Goal: Transaction & Acquisition: Book appointment/travel/reservation

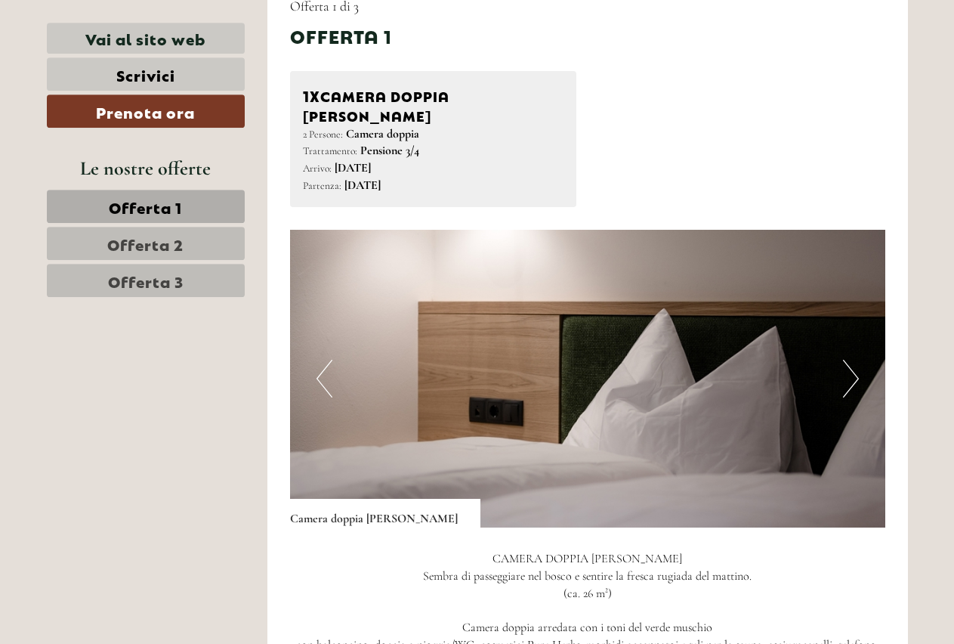
scroll to position [694, 0]
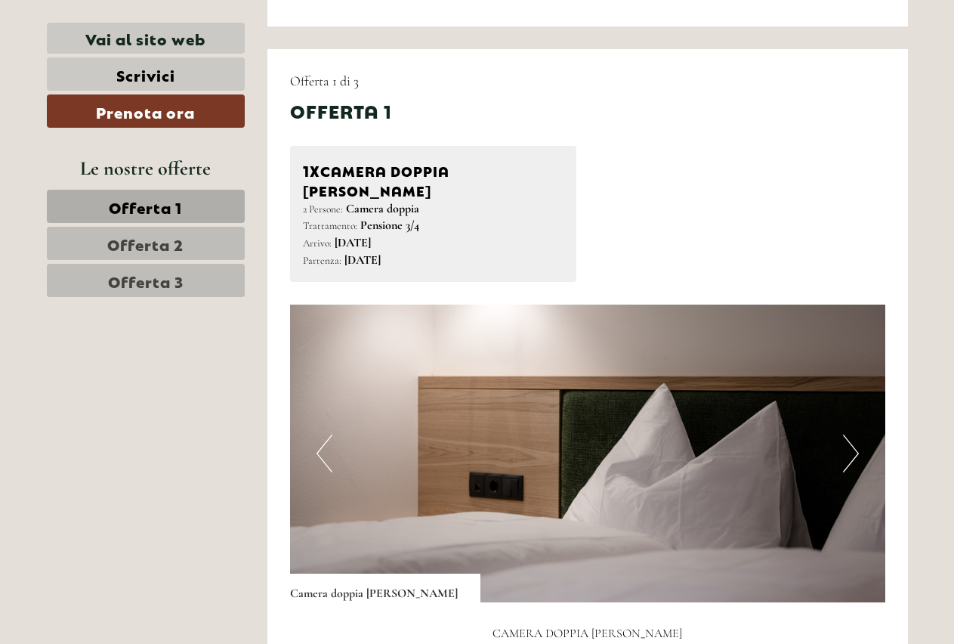
click at [165, 235] on span "Offerta 2" at bounding box center [145, 243] width 76 height 21
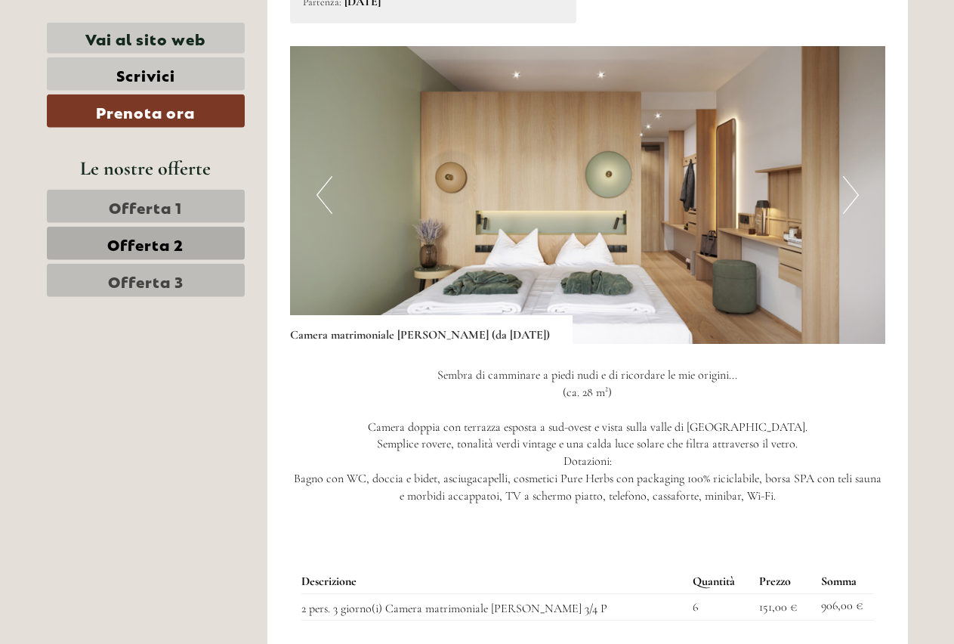
scroll to position [974, 0]
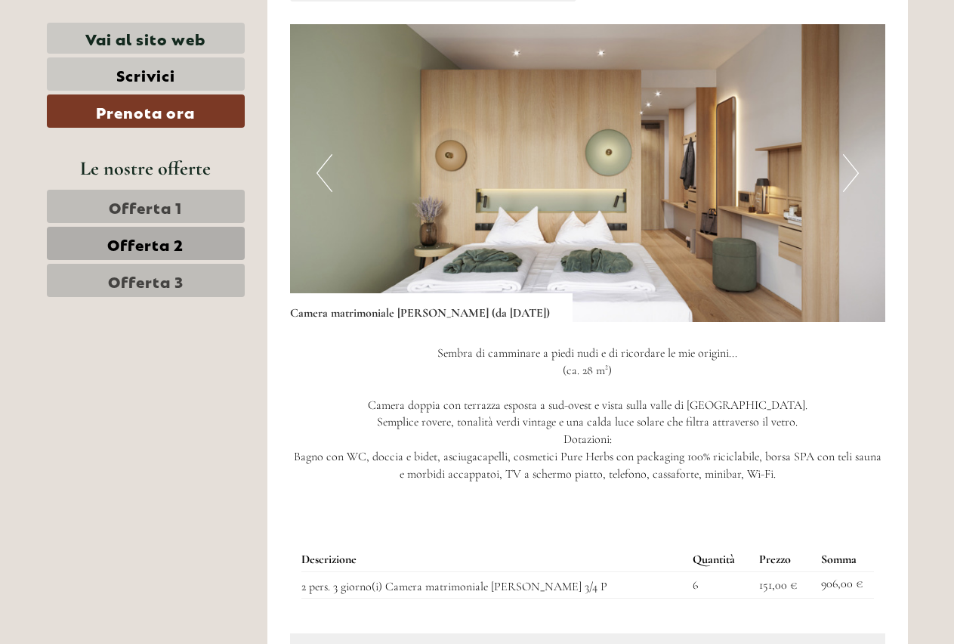
click at [157, 270] on span "Offerta 3" at bounding box center [146, 280] width 76 height 21
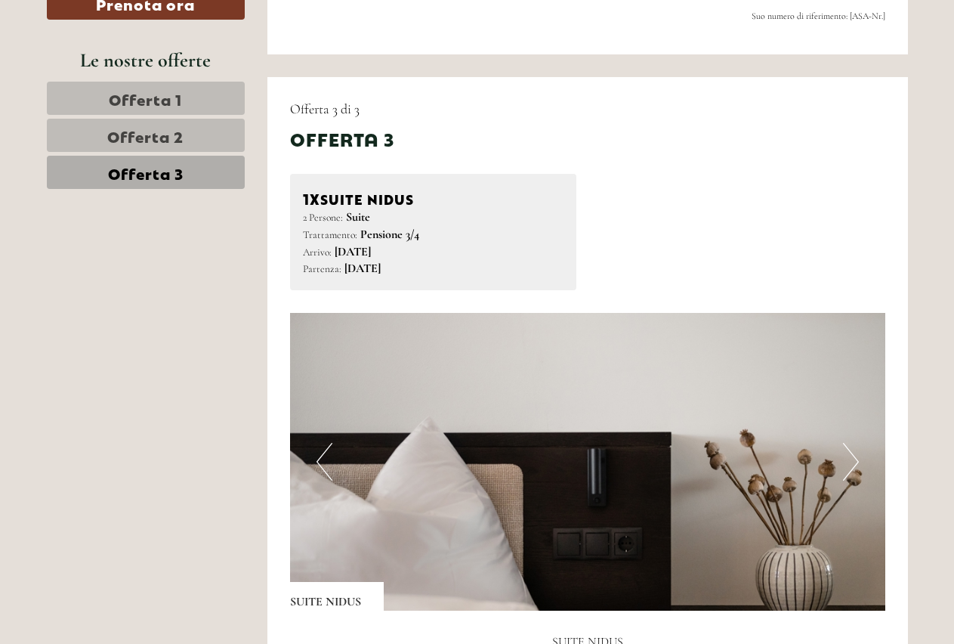
scroll to position [357, 0]
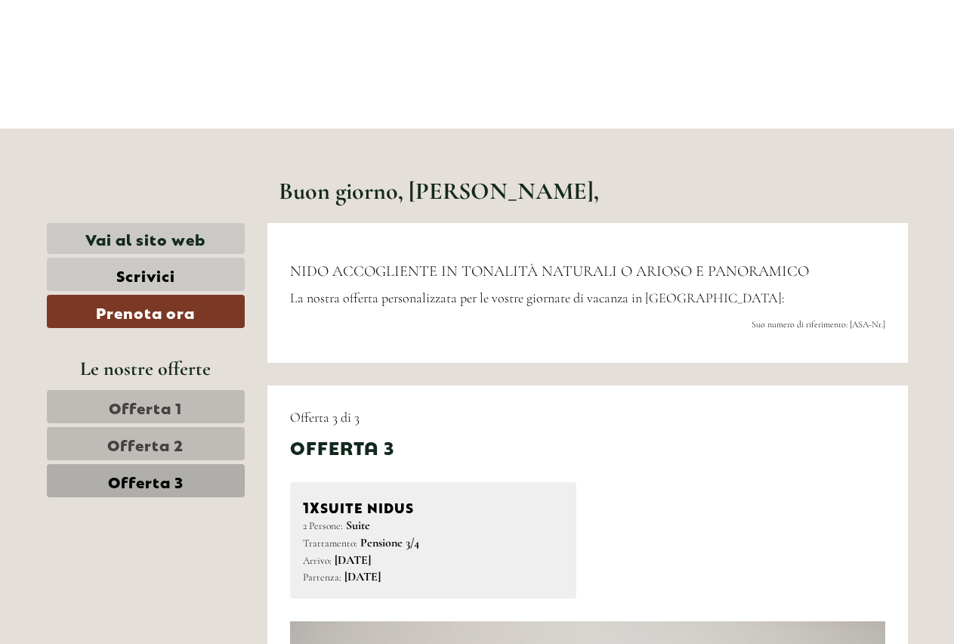
click at [165, 444] on span "Offerta 2" at bounding box center [145, 443] width 76 height 21
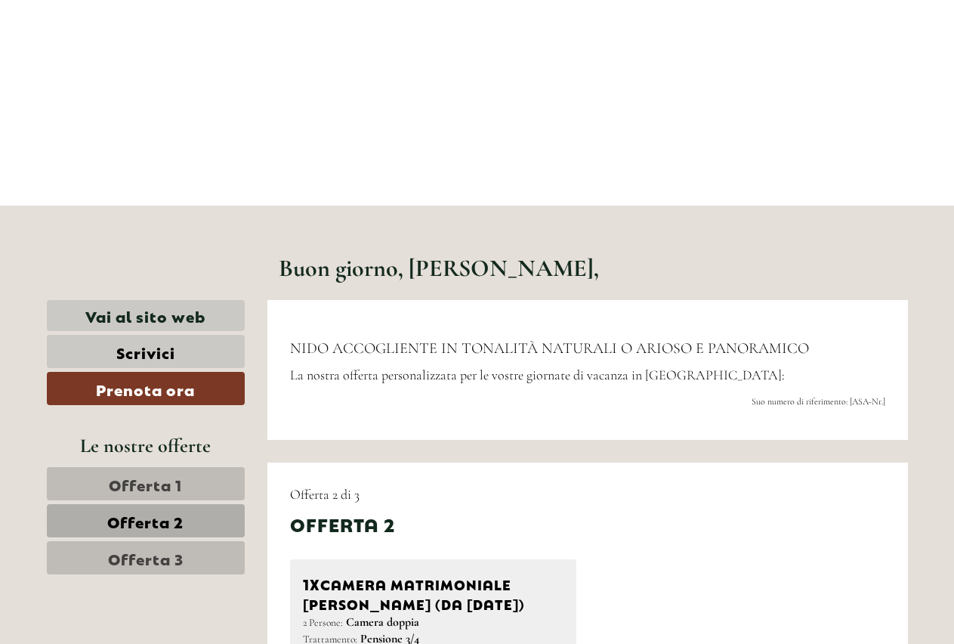
scroll to position [0, 0]
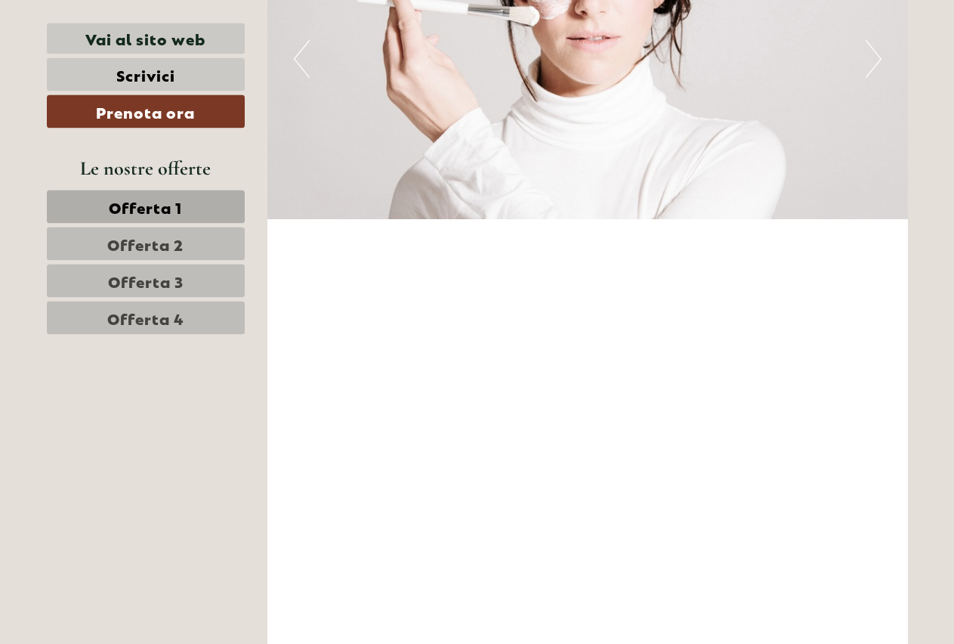
scroll to position [5241, 0]
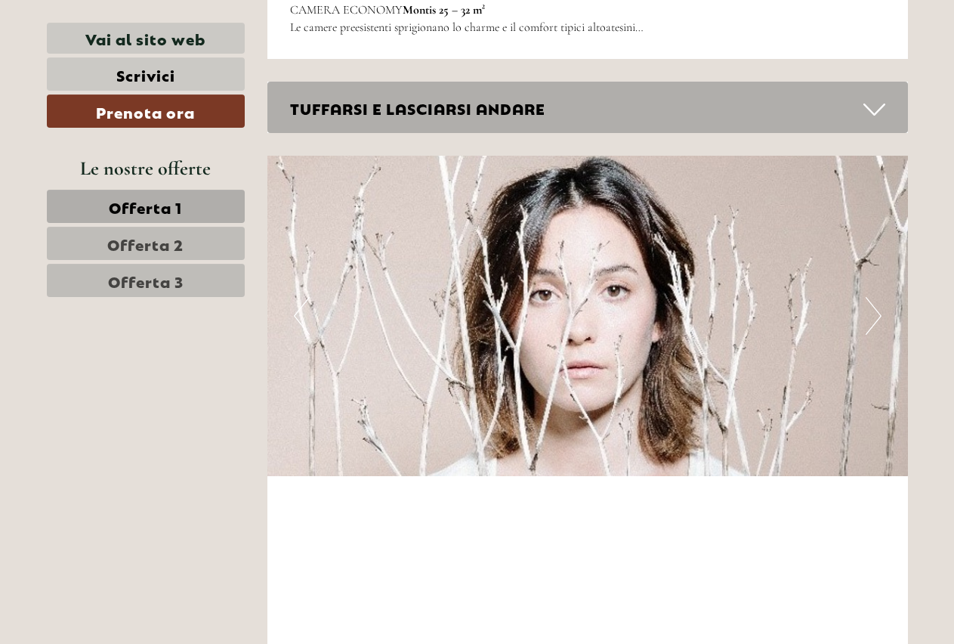
scroll to position [5241, 0]
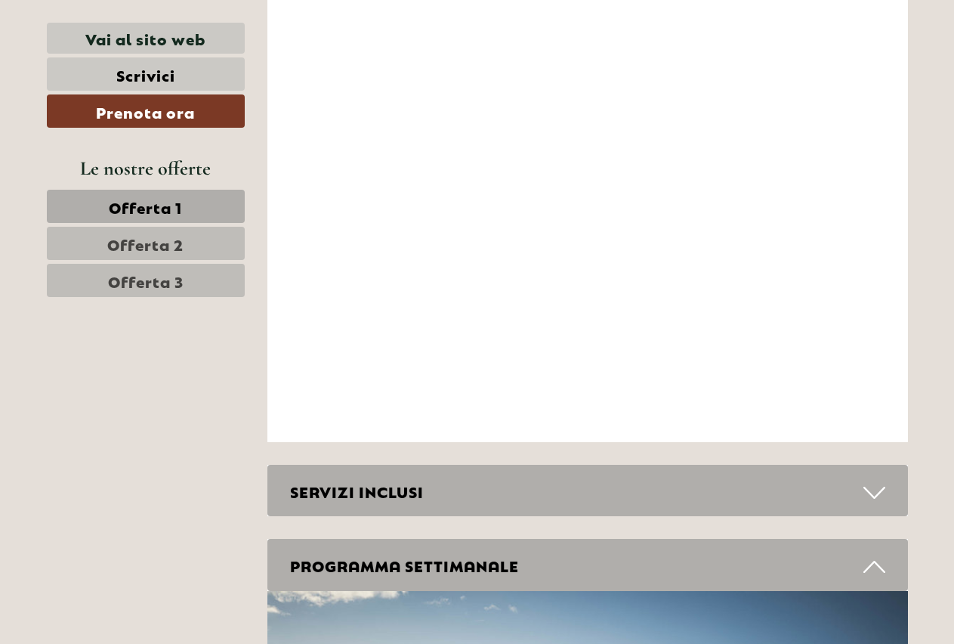
click at [871, 496] on icon at bounding box center [875, 493] width 22 height 26
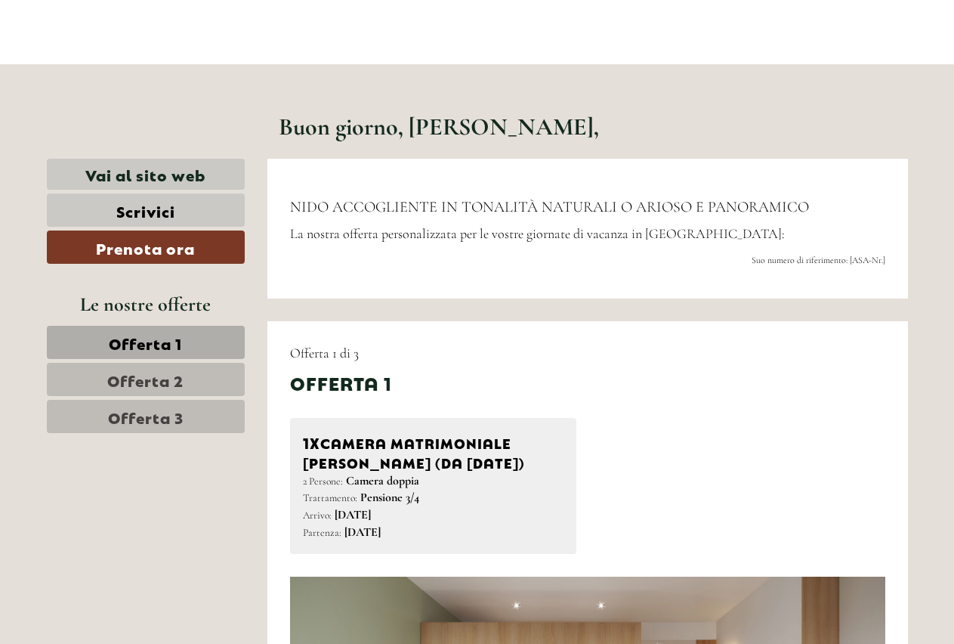
scroll to position [0, 0]
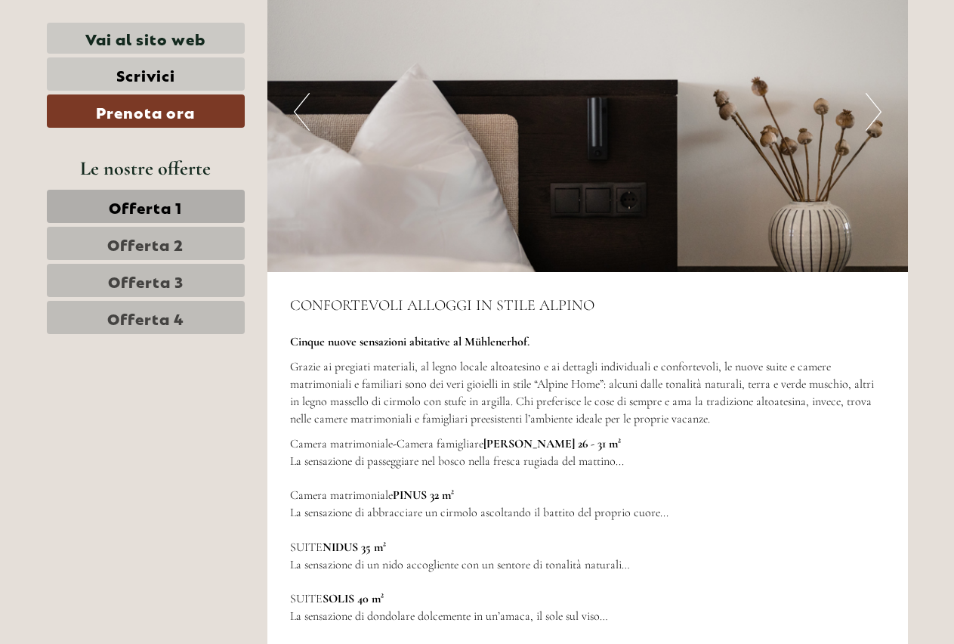
scroll to position [3728, 0]
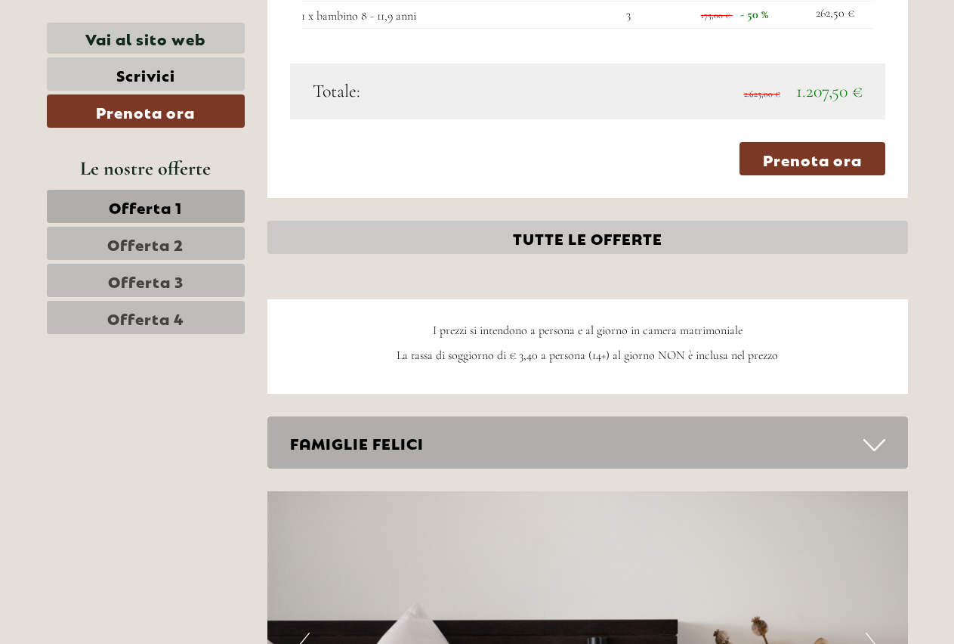
click at [140, 319] on span "Offerta 4" at bounding box center [145, 317] width 77 height 21
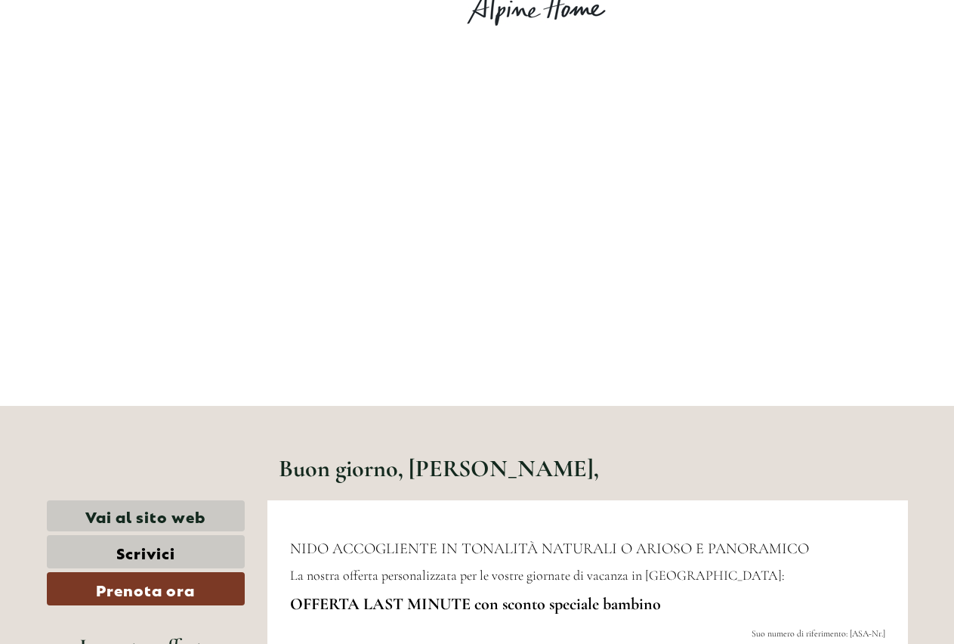
scroll to position [465, 0]
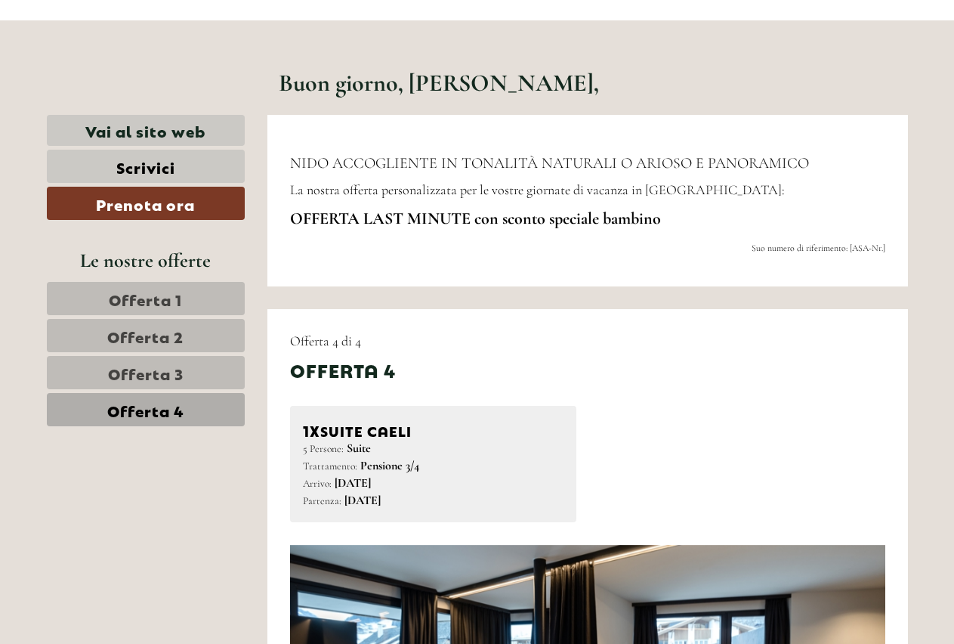
click at [147, 373] on span "Offerta 3" at bounding box center [146, 372] width 76 height 21
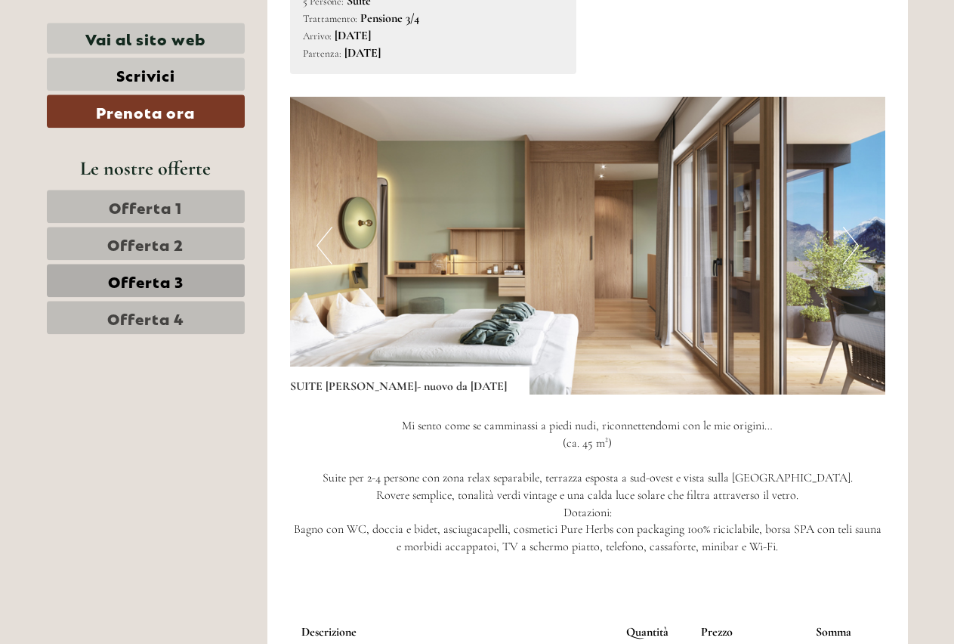
scroll to position [928, 0]
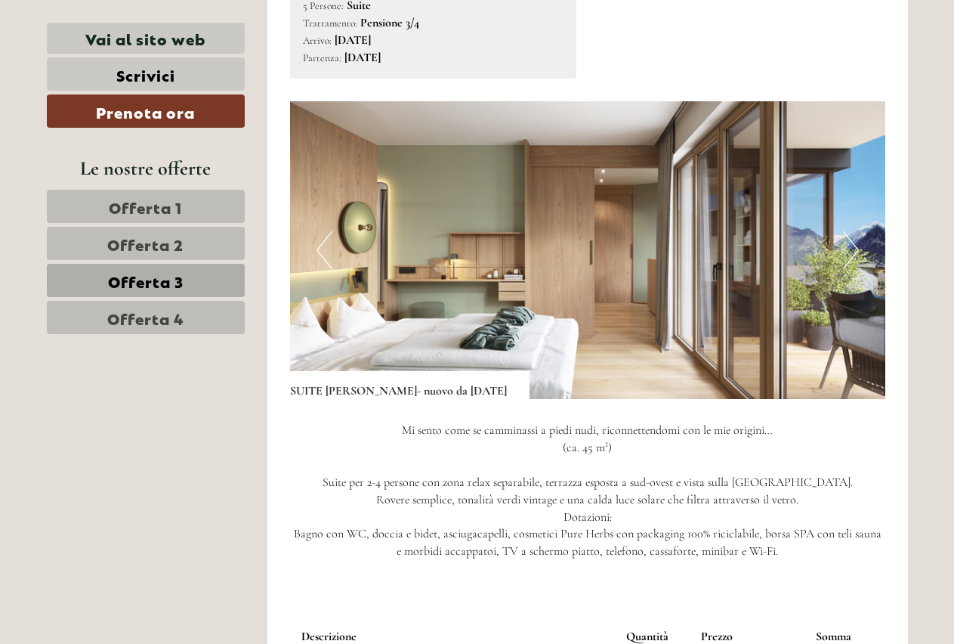
click at [138, 244] on span "Offerta 2" at bounding box center [145, 243] width 76 height 21
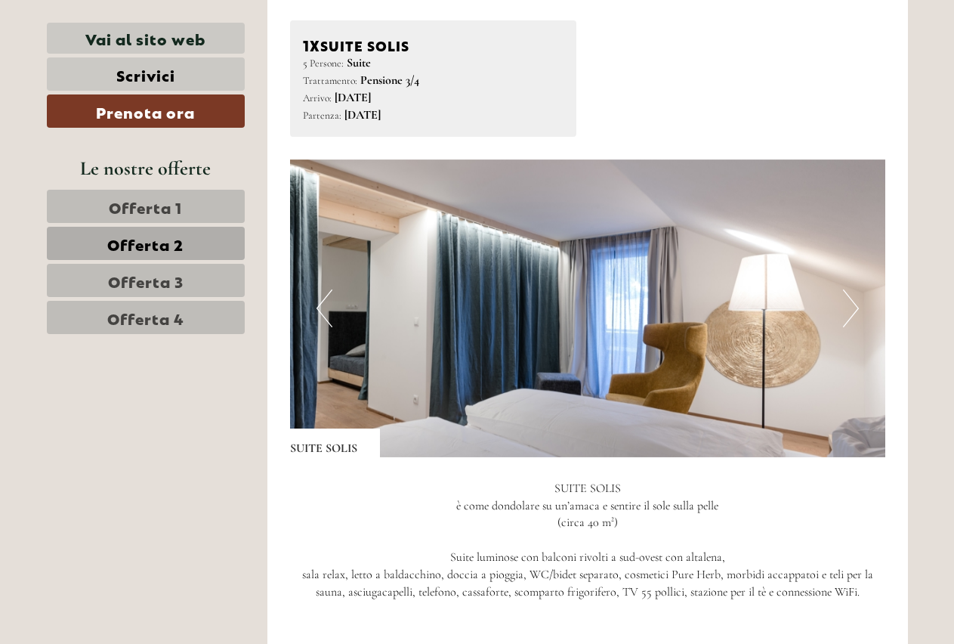
scroll to position [388, 0]
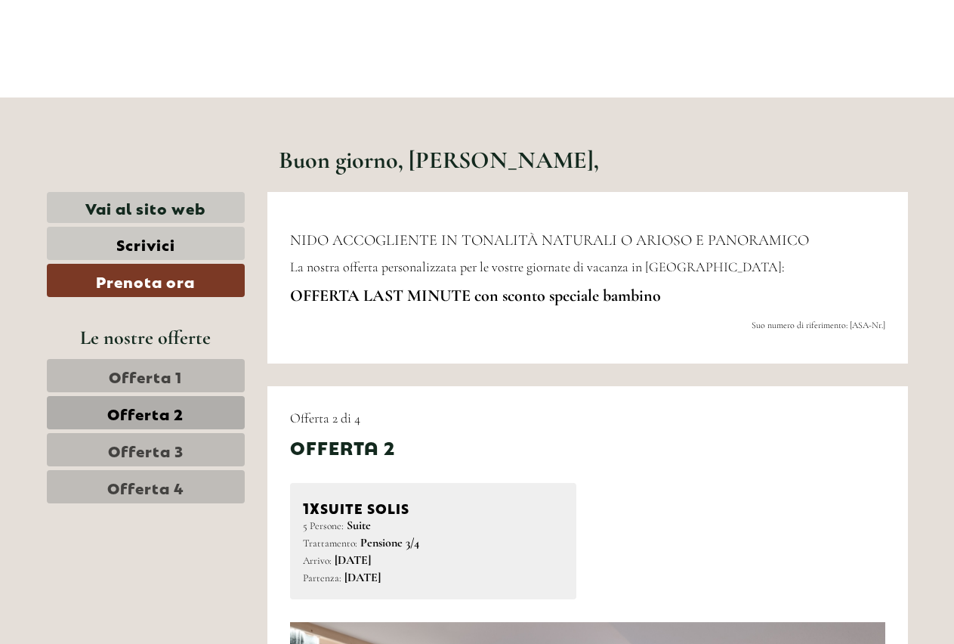
click at [131, 373] on span "Offerta 1" at bounding box center [145, 375] width 73 height 21
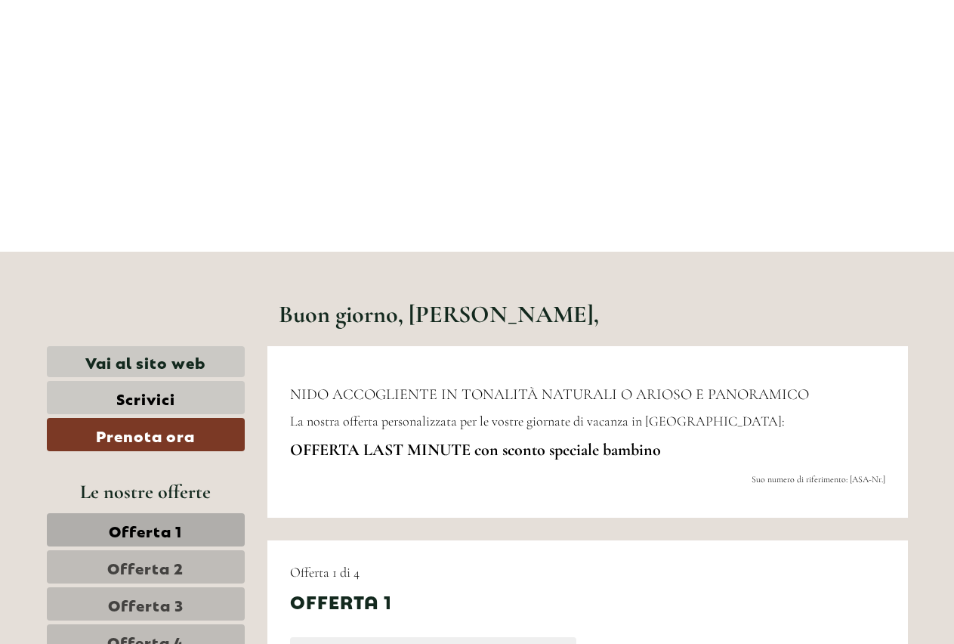
scroll to position [0, 0]
